Goal: Find specific page/section: Find specific page/section

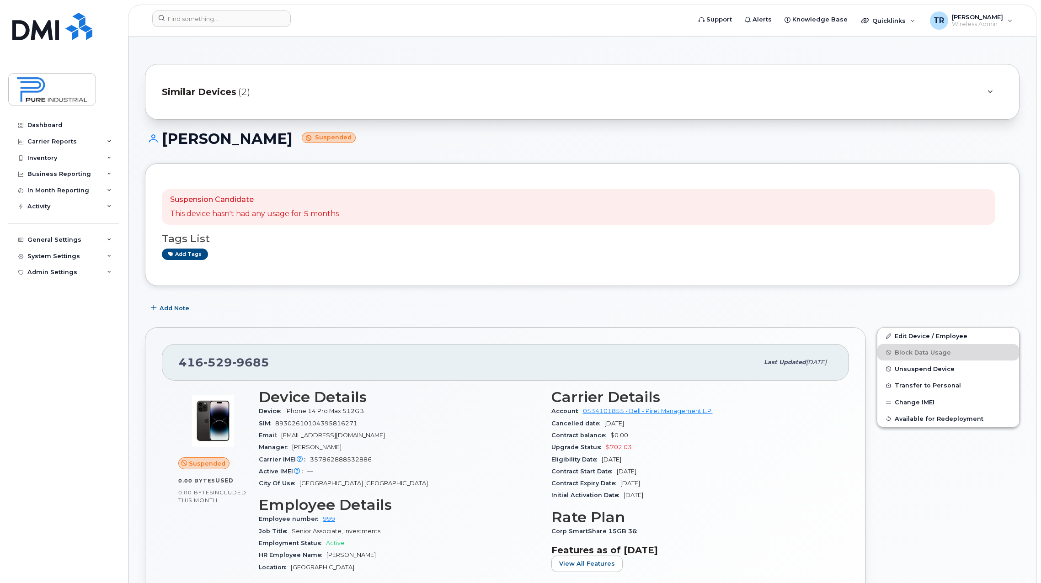
scroll to position [228, 0]
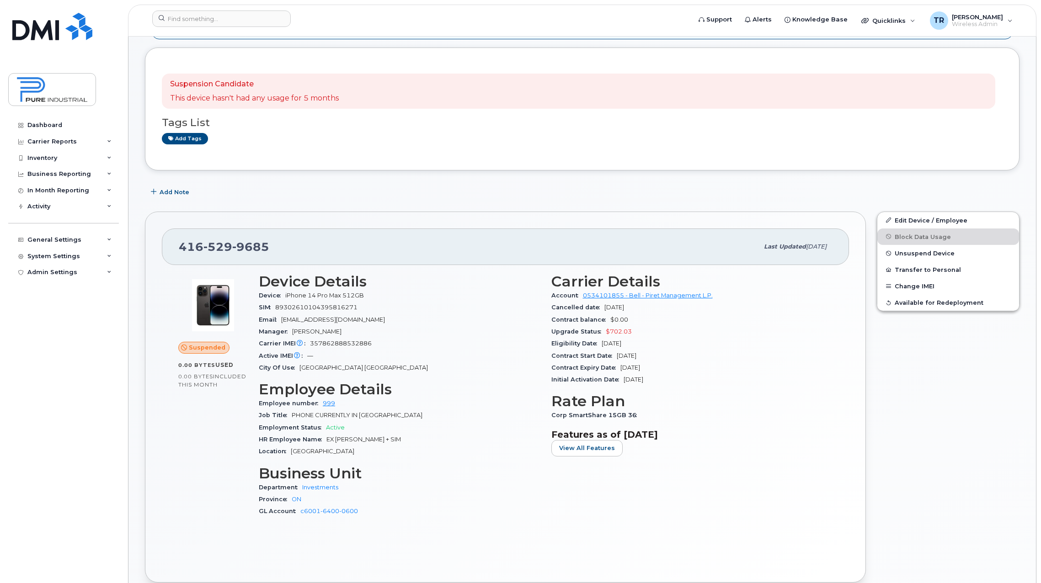
scroll to position [183, 0]
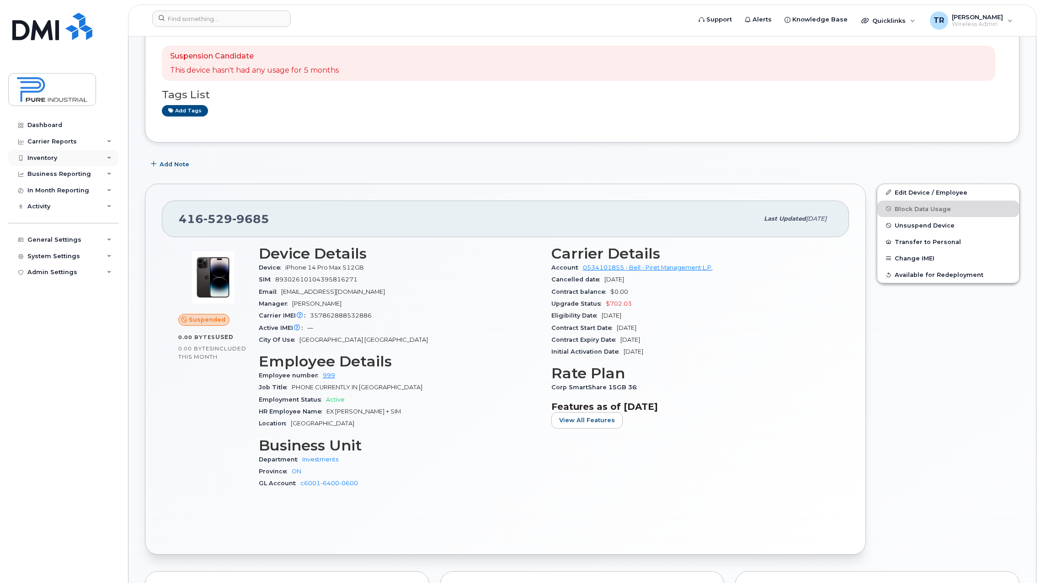
click at [49, 156] on div "Inventory" at bounding box center [42, 157] width 30 height 7
click at [46, 170] on link "Mobility Devices" at bounding box center [71, 174] width 95 height 17
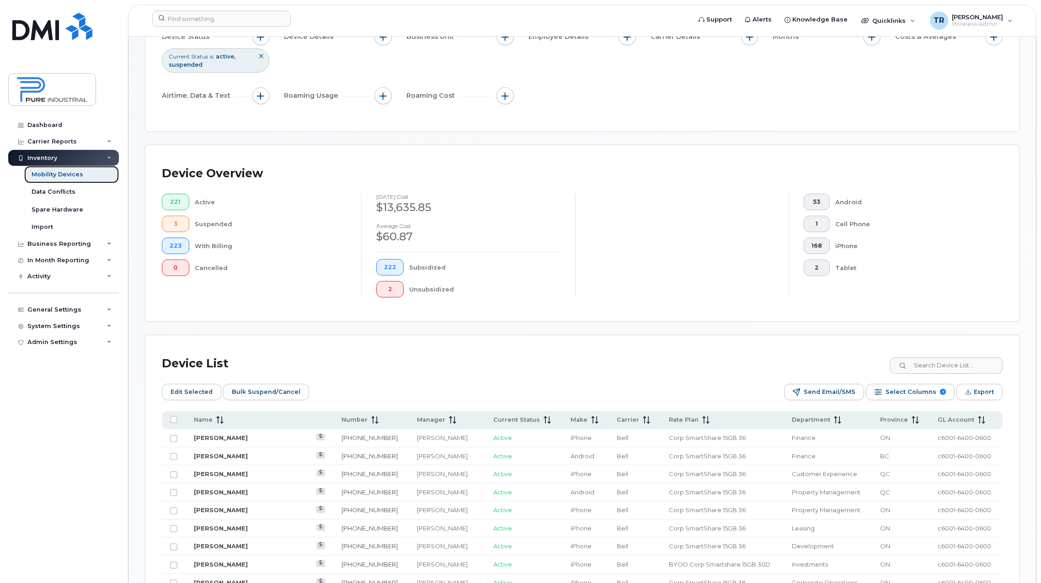
scroll to position [137, 0]
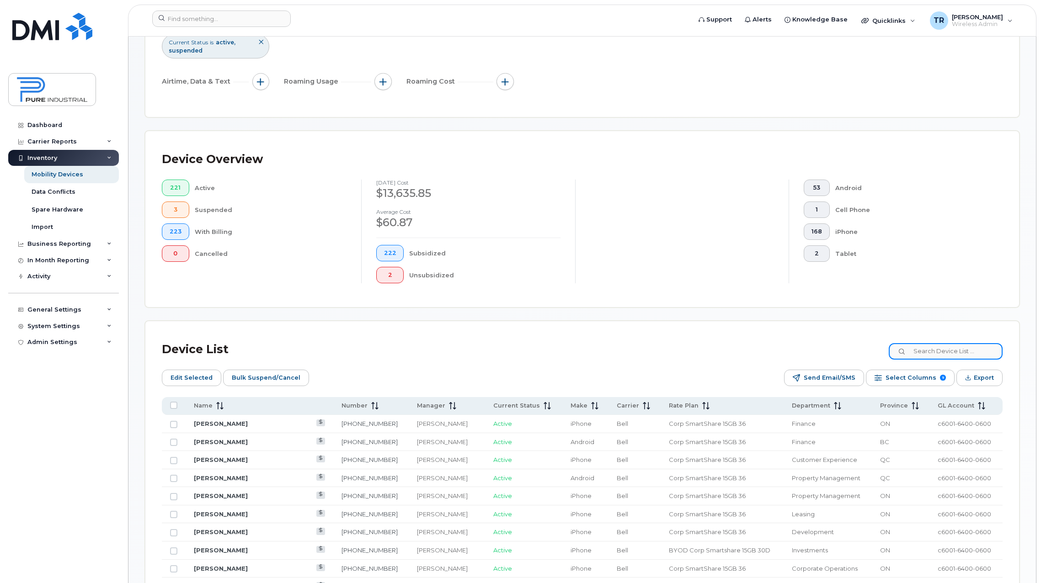
click at [941, 356] on input at bounding box center [945, 351] width 114 height 16
type input "[PERSON_NAME]"
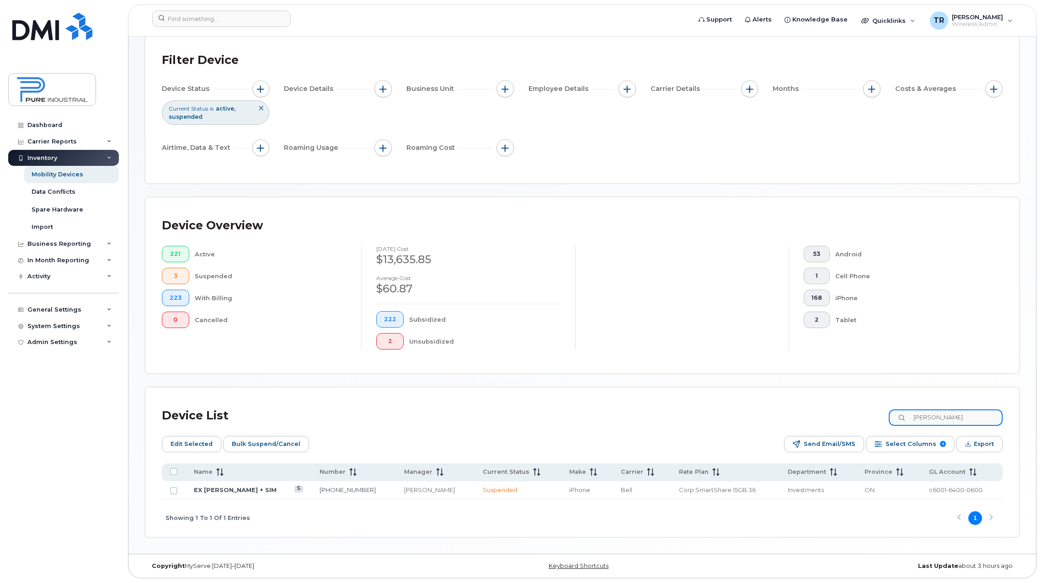
scroll to position [71, 0]
click at [237, 490] on link "EX Miller Townes + SIM" at bounding box center [235, 489] width 83 height 7
